Goal: Task Accomplishment & Management: Manage account settings

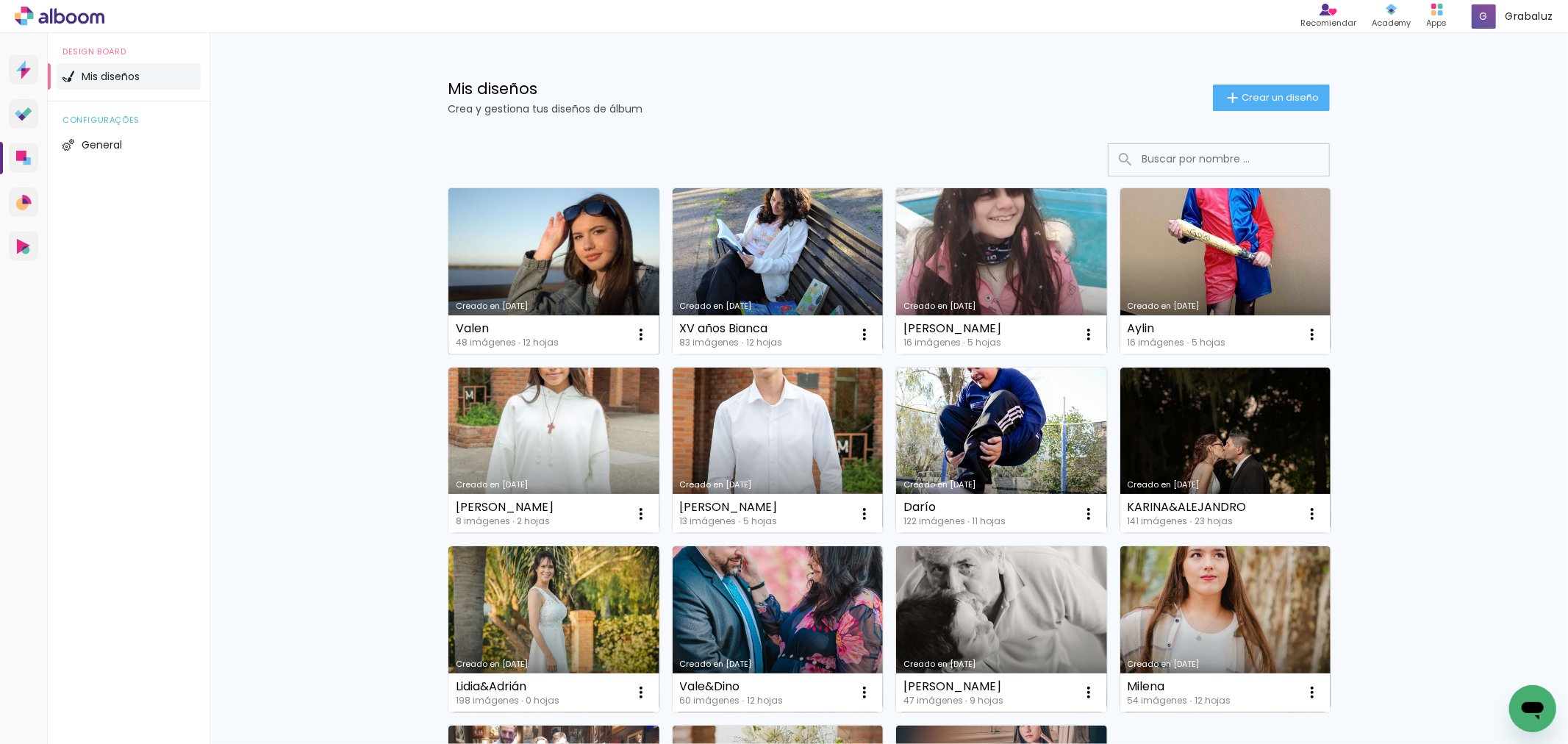
click at [554, 281] on link "Creado en [DATE]" at bounding box center [554, 271] width 211 height 167
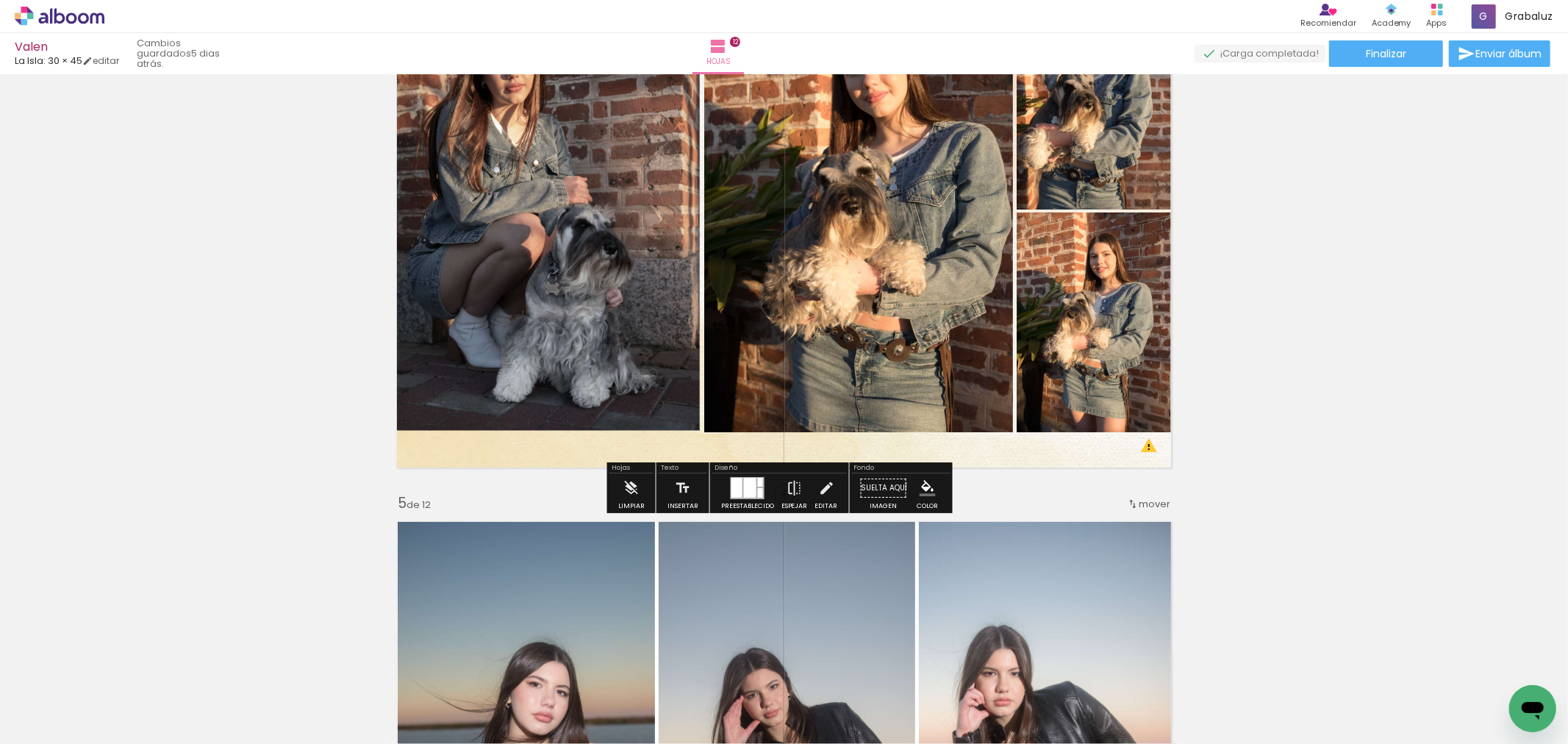
scroll to position [1877, 0]
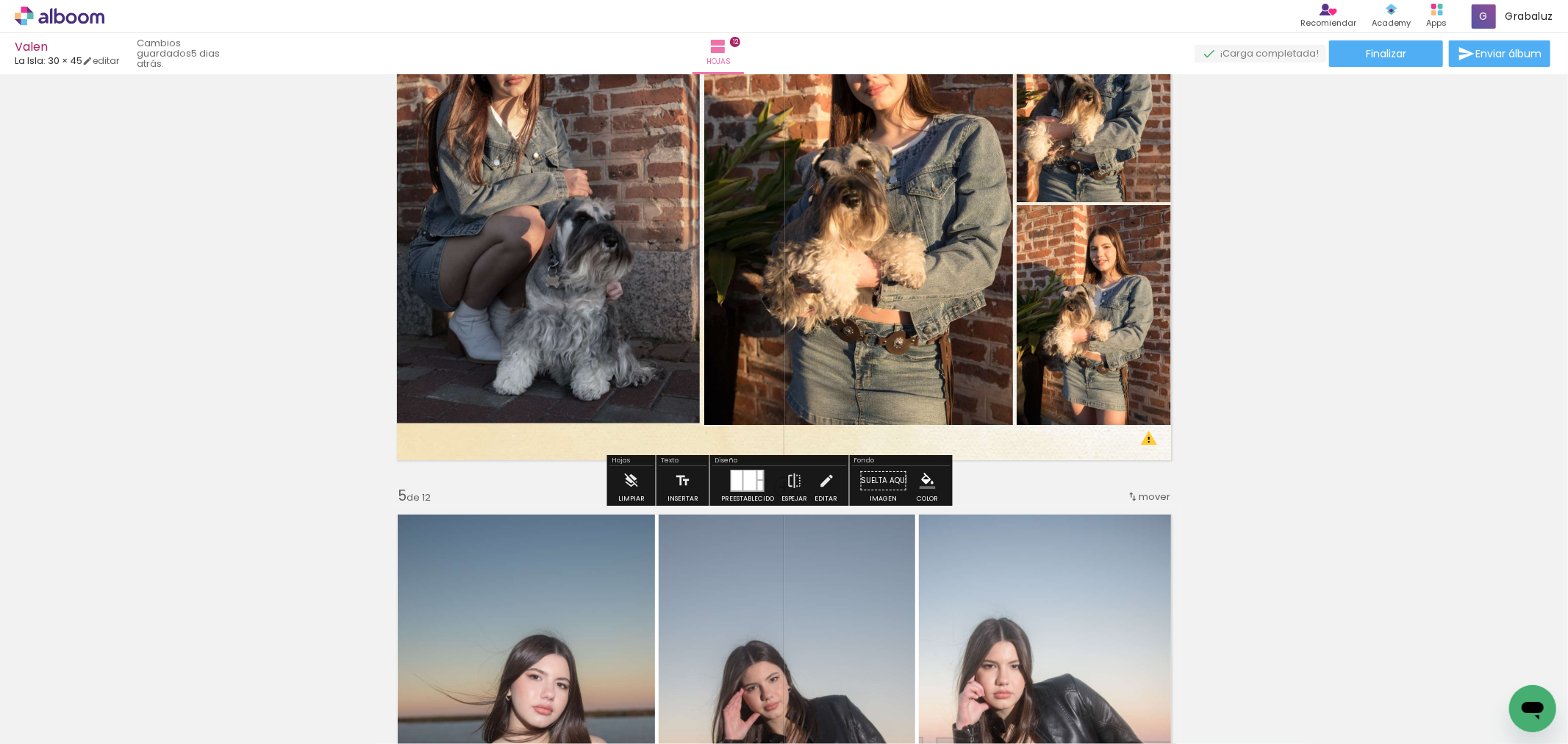
click at [747, 484] on div at bounding box center [750, 480] width 13 height 20
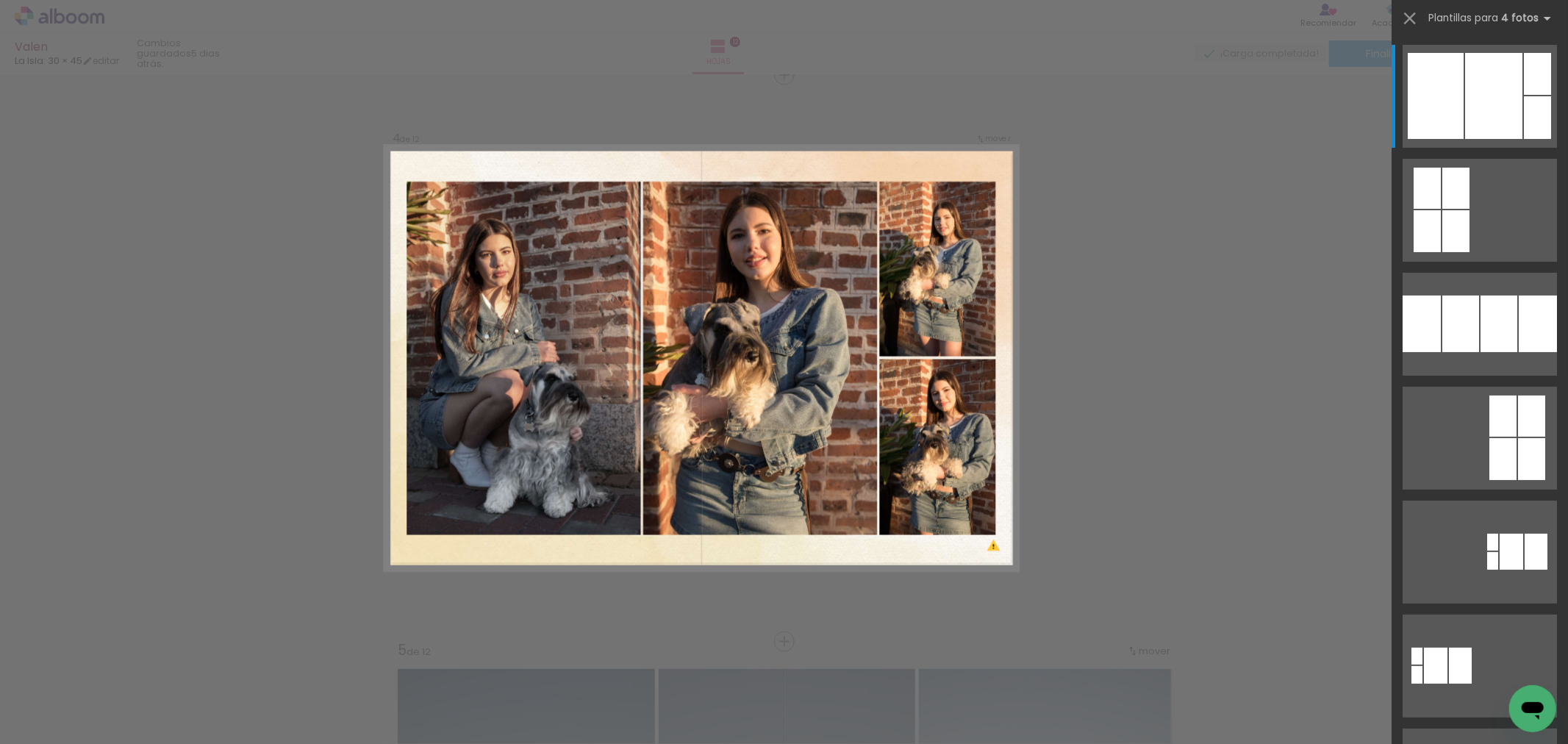
scroll to position [1718, 0]
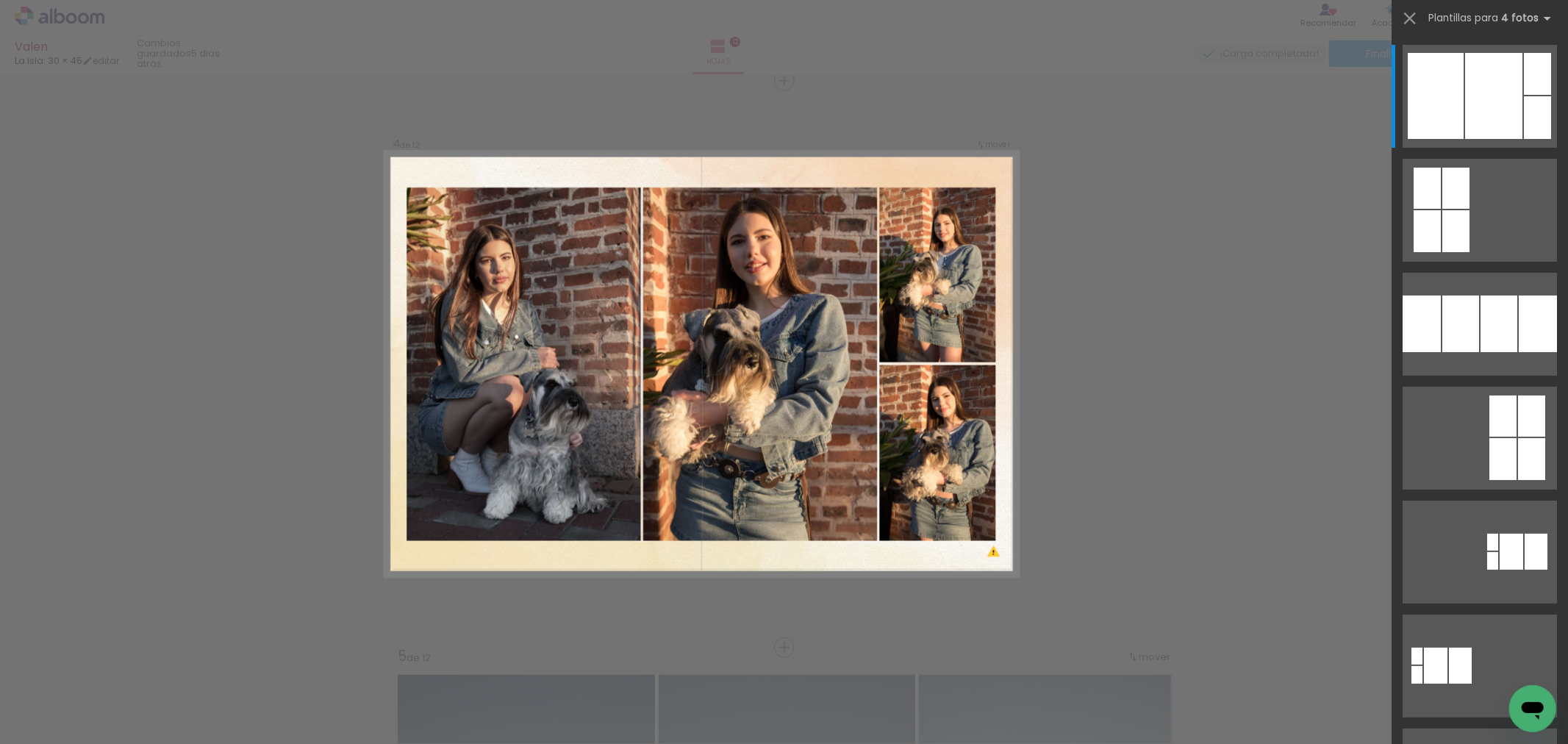
click at [0, 0] on div "Confirmar Cancelar" at bounding box center [0, 0] width 0 height 0
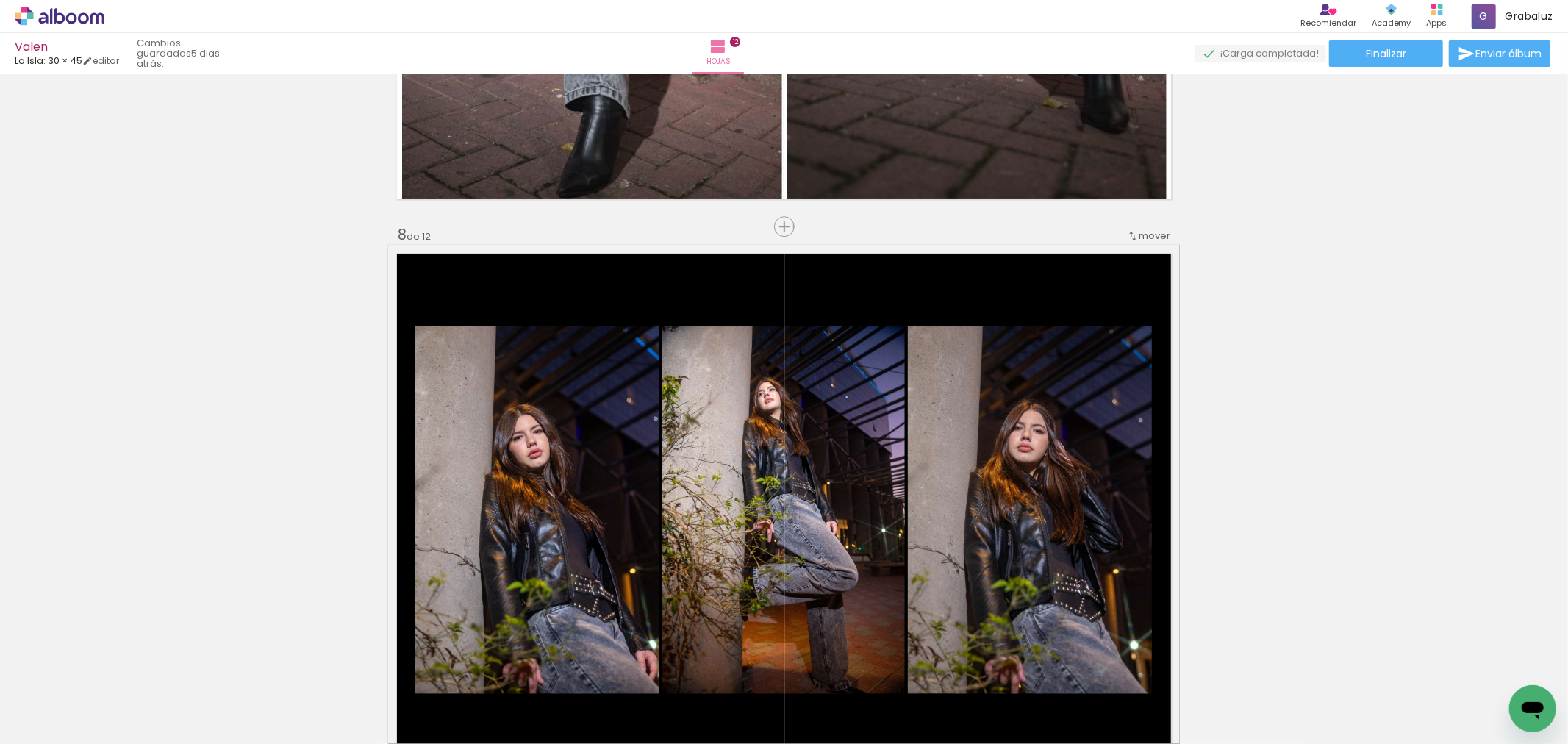
scroll to position [4003, 0]
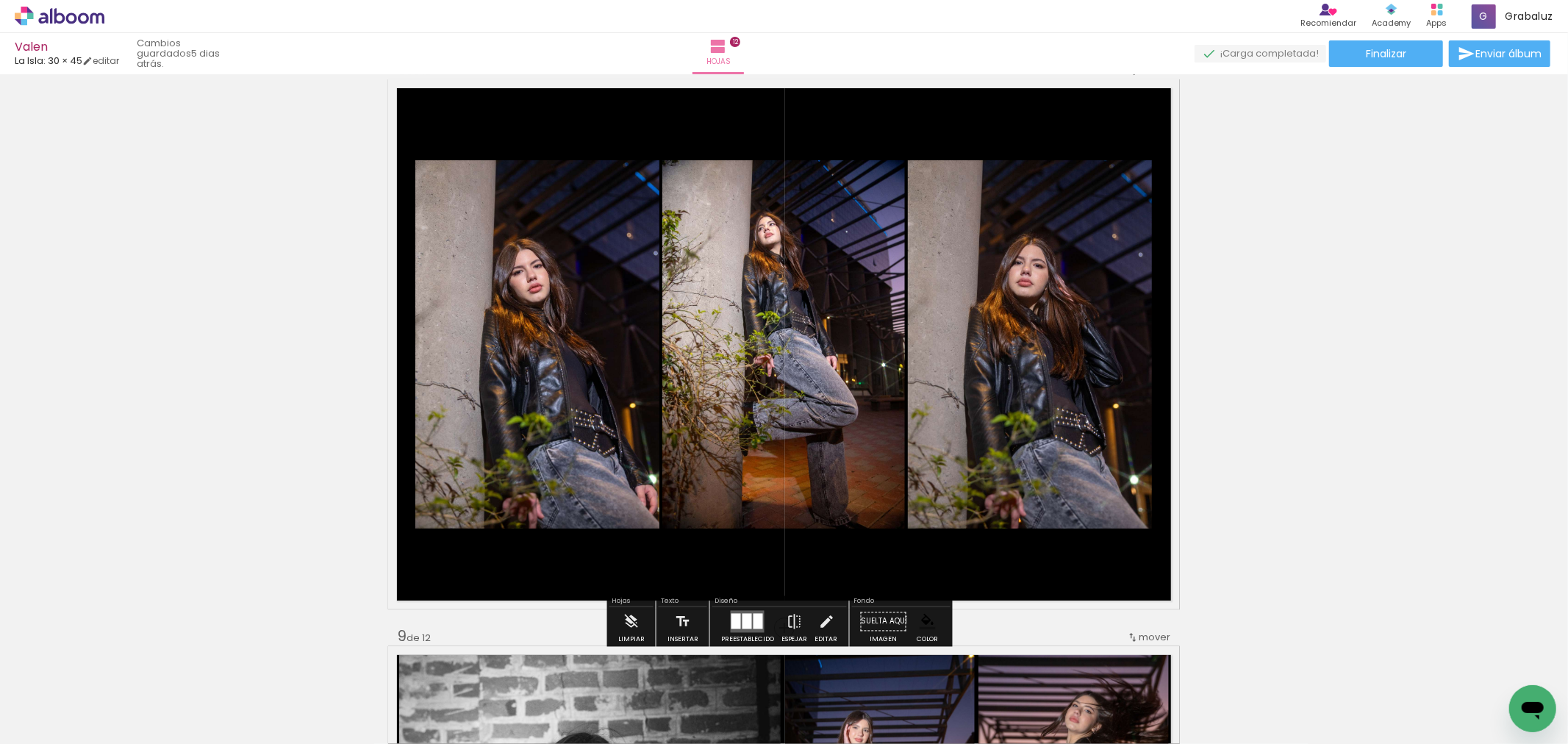
click at [743, 614] on div at bounding box center [747, 621] width 10 height 16
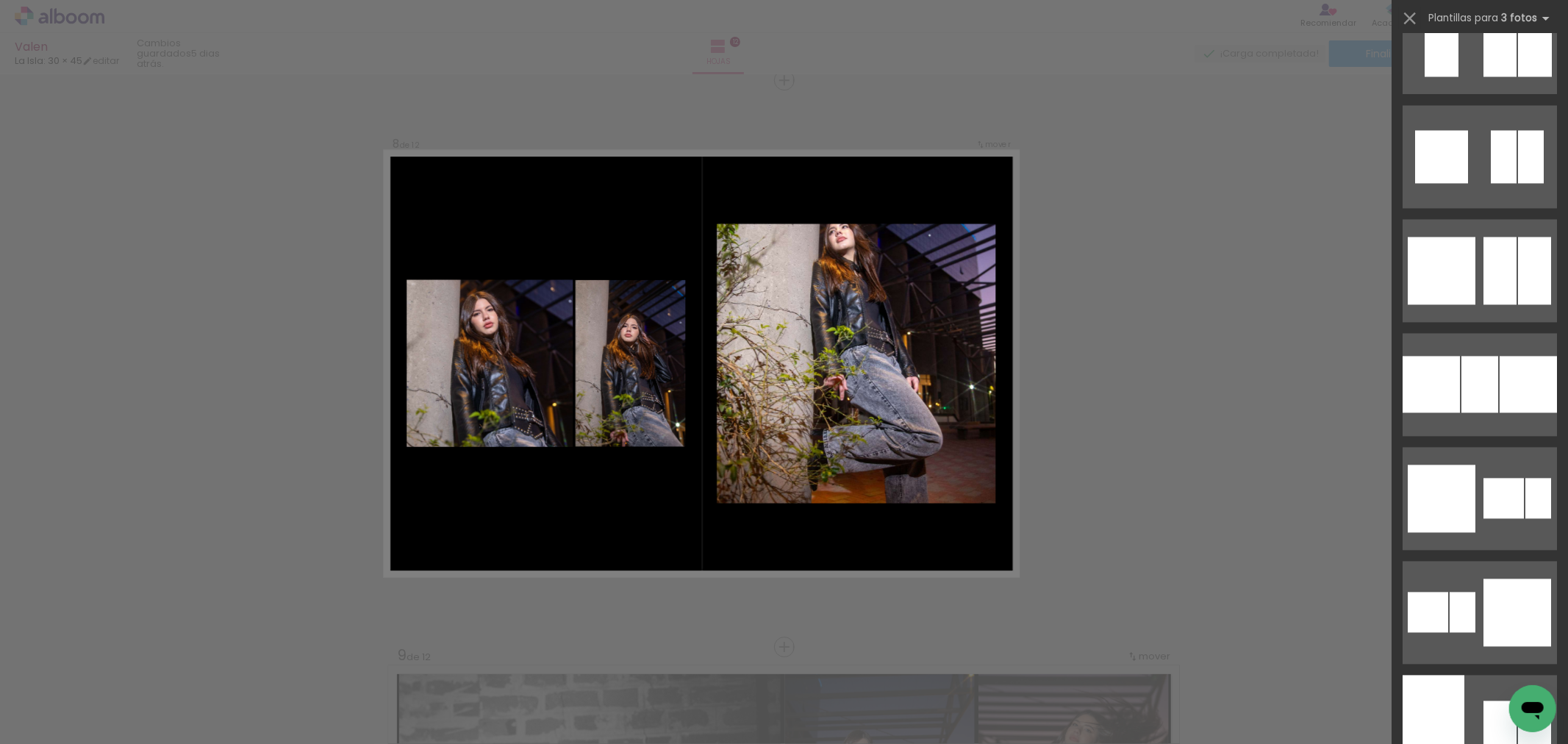
scroll to position [2723, 0]
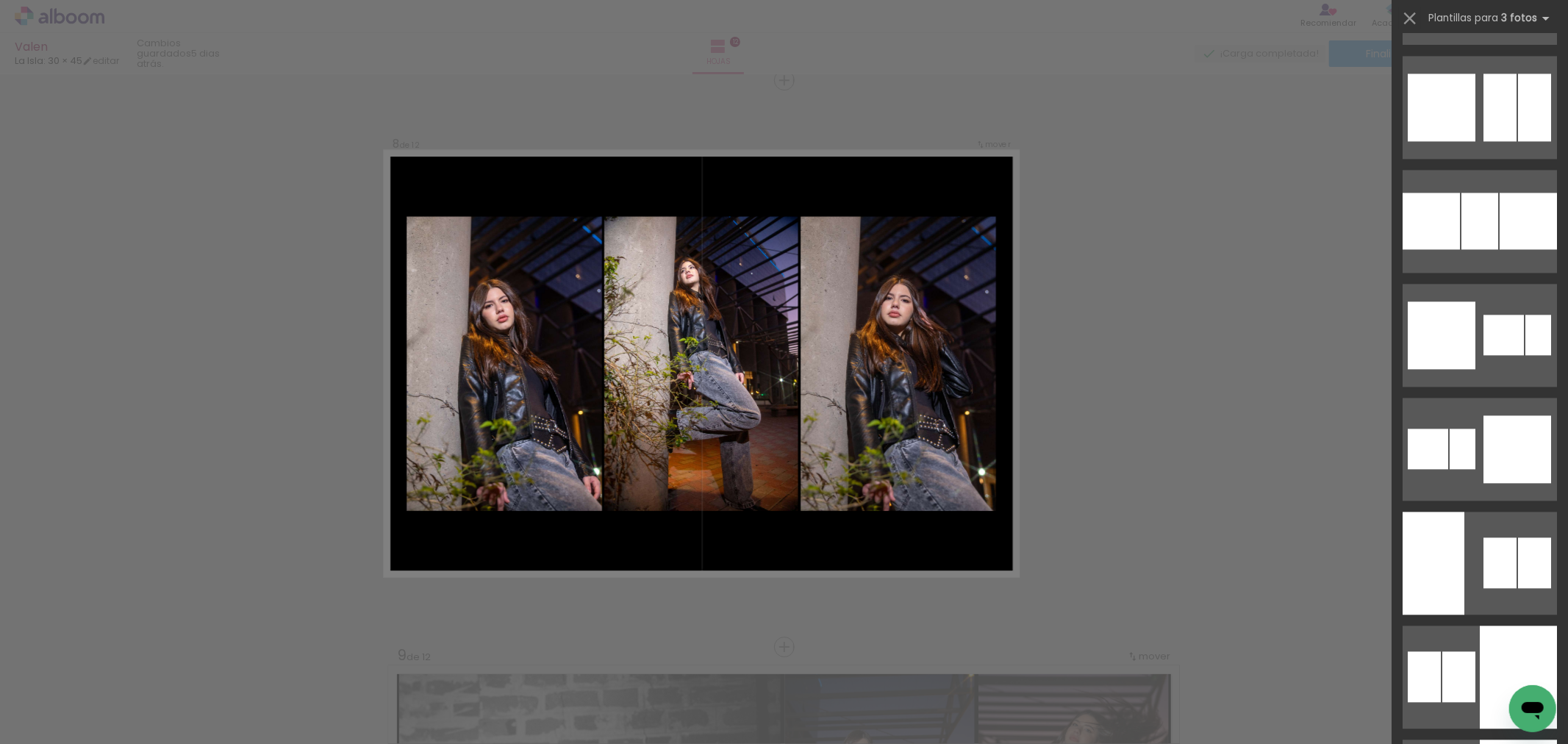
click at [1225, 72] on div at bounding box center [784, 36] width 1568 height 74
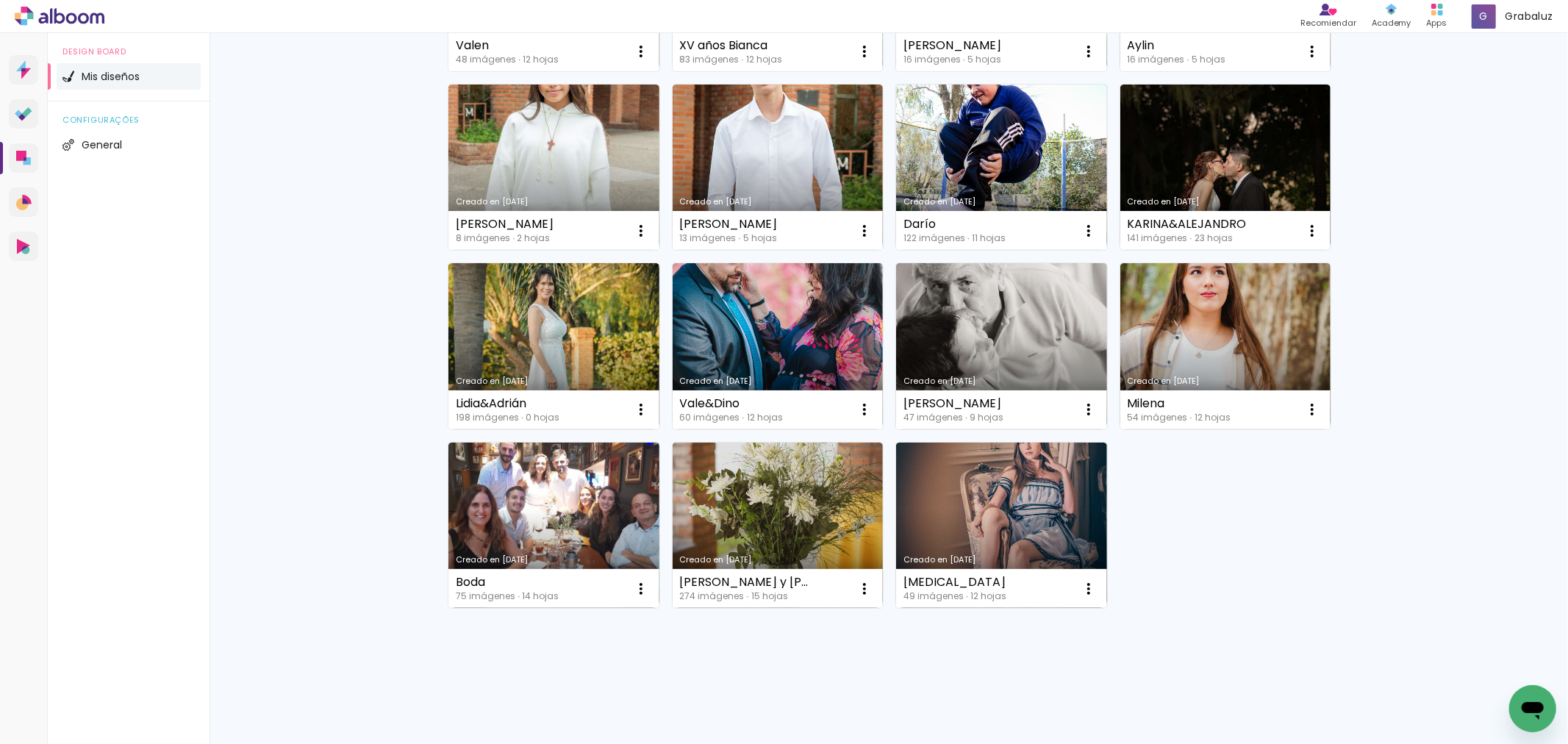
scroll to position [39, 0]
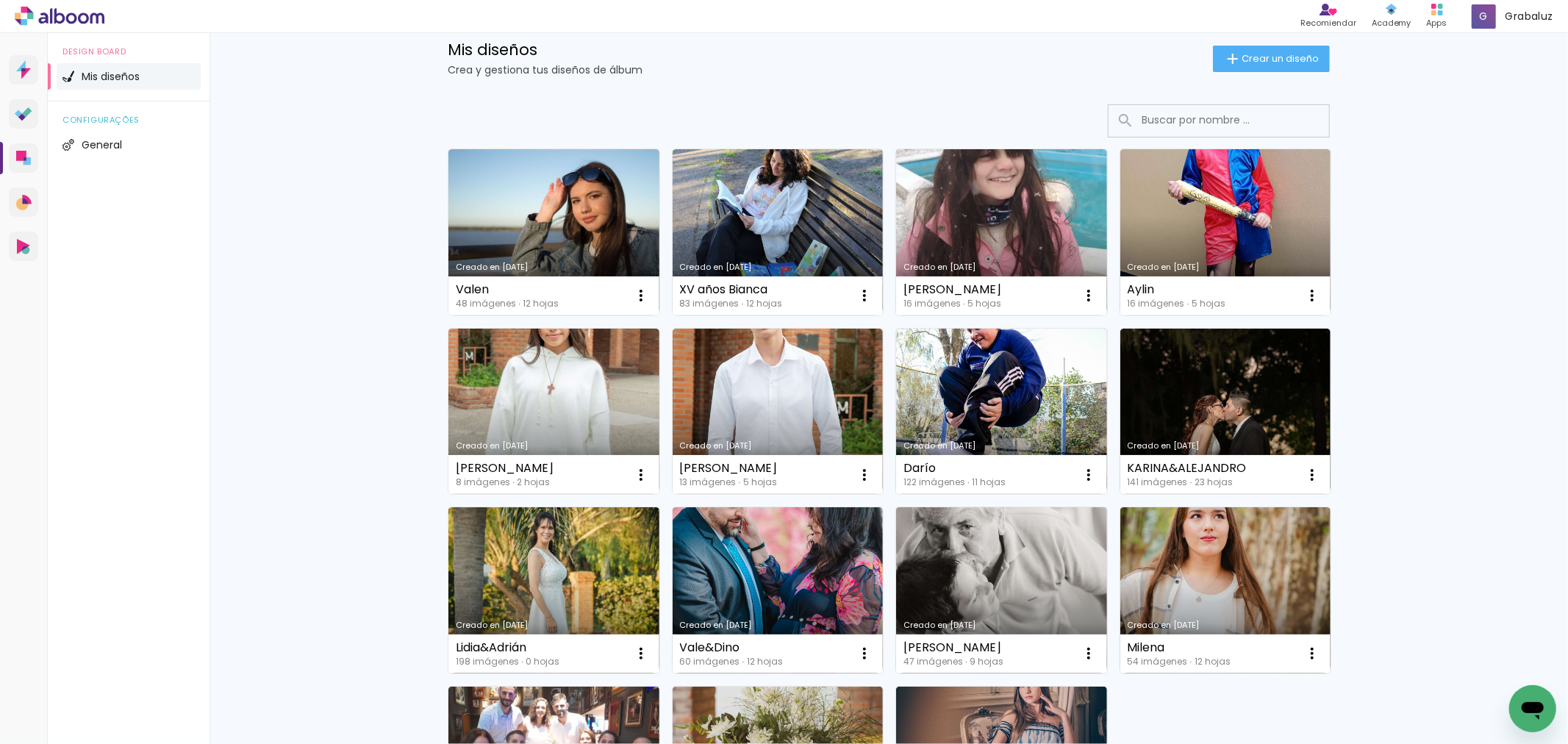
drag, startPoint x: 1482, startPoint y: 450, endPoint x: 1551, endPoint y: 448, distance: 69.0
click at [1484, 449] on div "Mis diseños Crea y gestiona tus diseños de álbum Crear un diseño Creado en 15/9…" at bounding box center [889, 492] width 1358 height 995
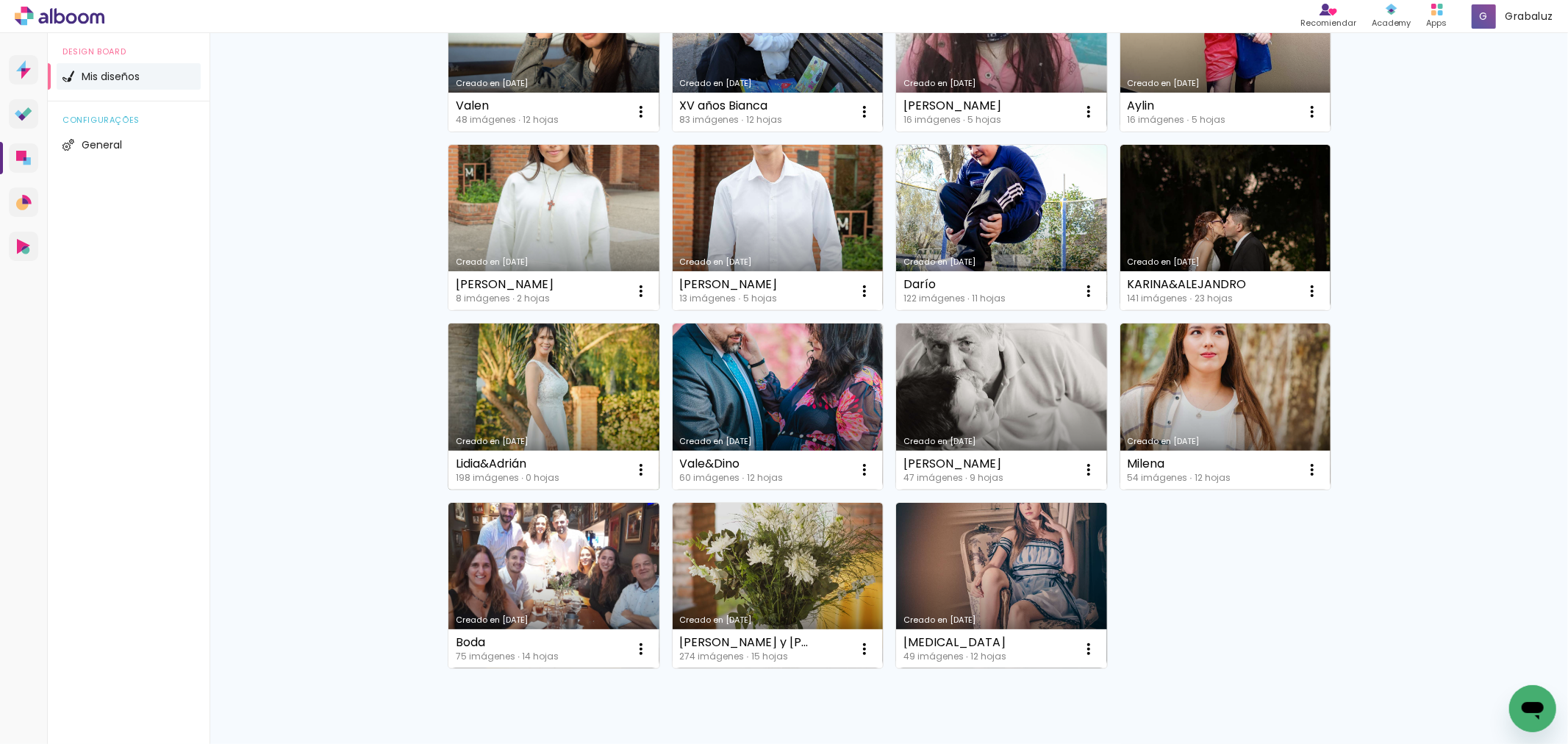
scroll to position [0, 0]
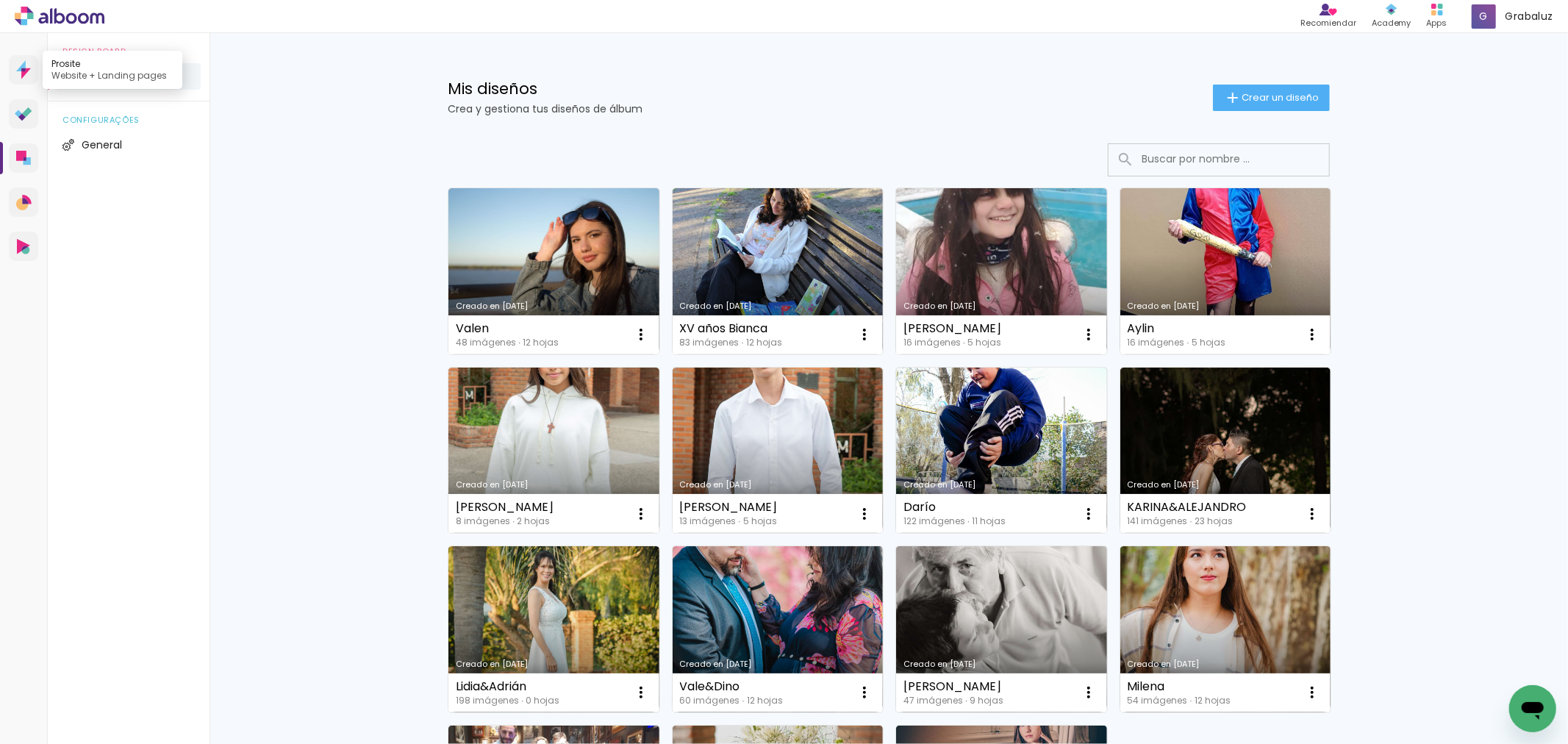
click at [12, 75] on link "Prosite Website + Landing pages" at bounding box center [24, 70] width 30 height 30
